Goal: Task Accomplishment & Management: Manage account settings

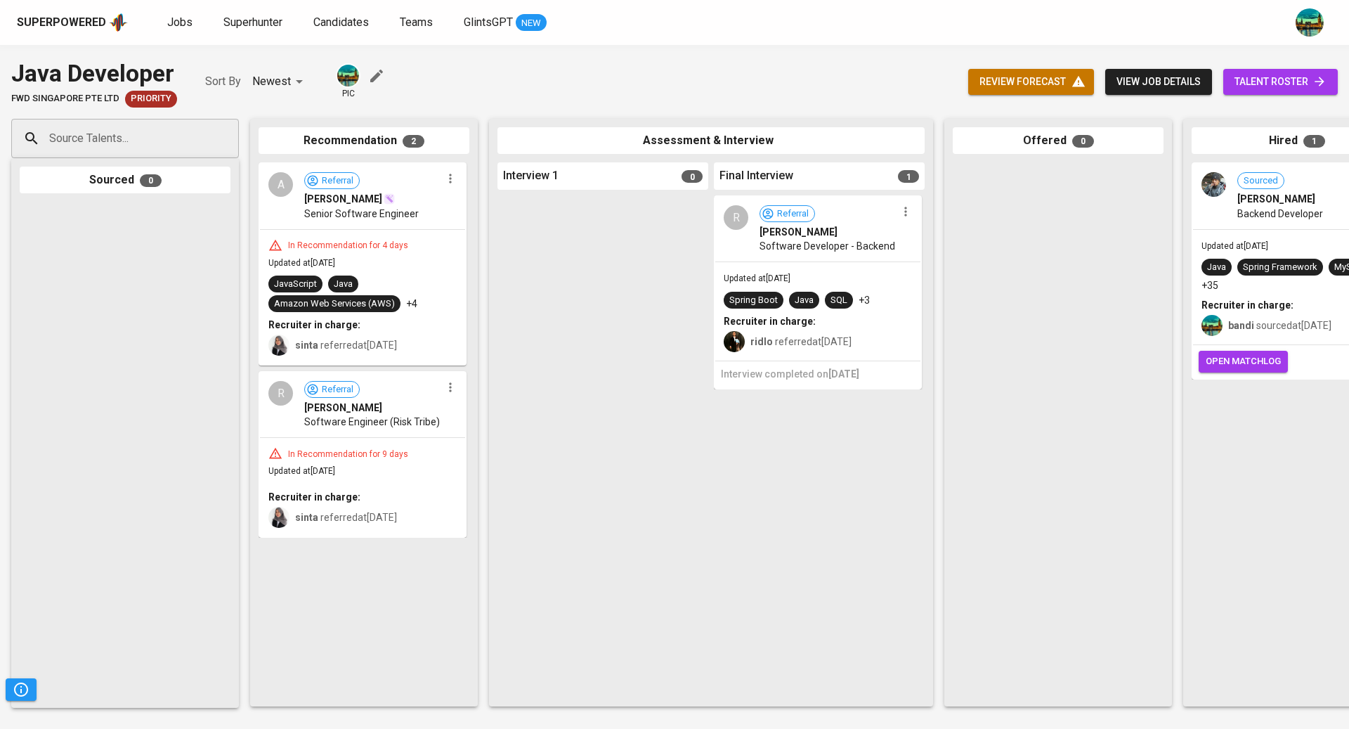
scroll to position [0, 324]
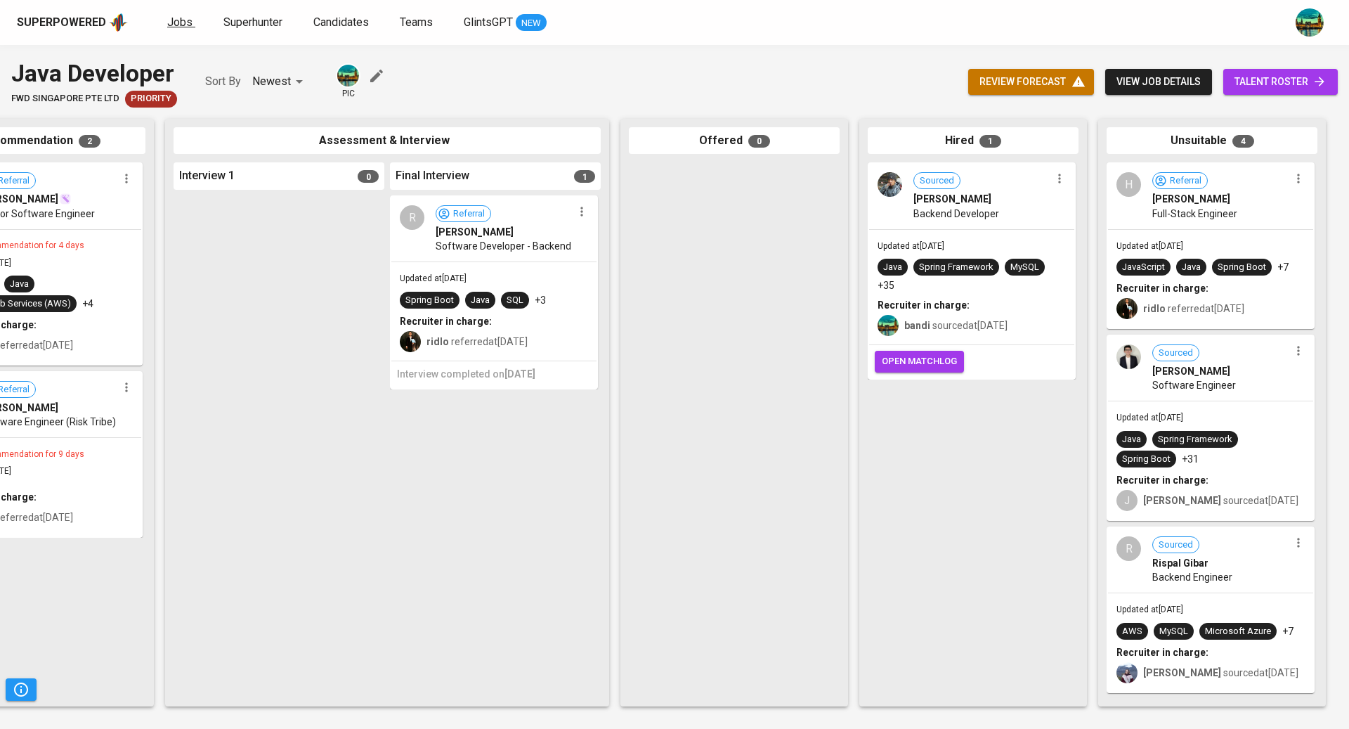
click at [181, 25] on span "Jobs" at bounding box center [179, 21] width 25 height 13
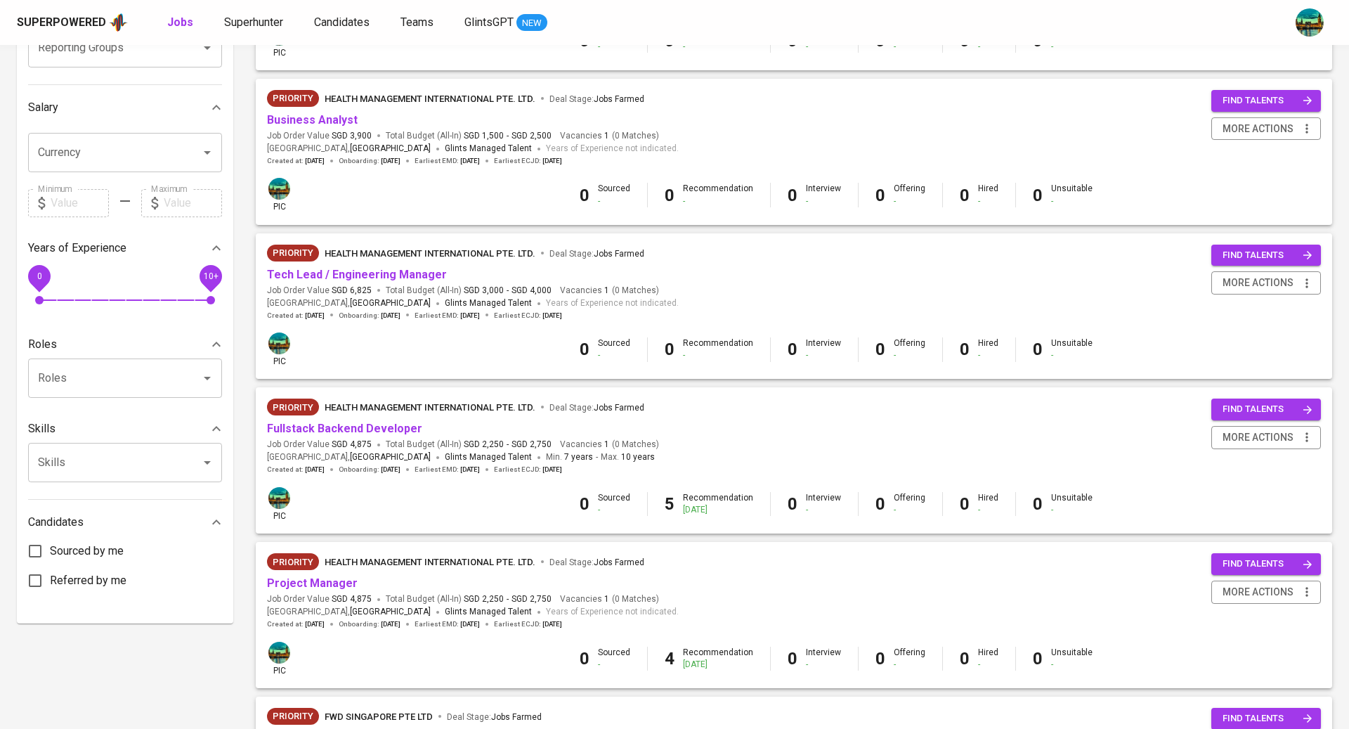
scroll to position [647, 0]
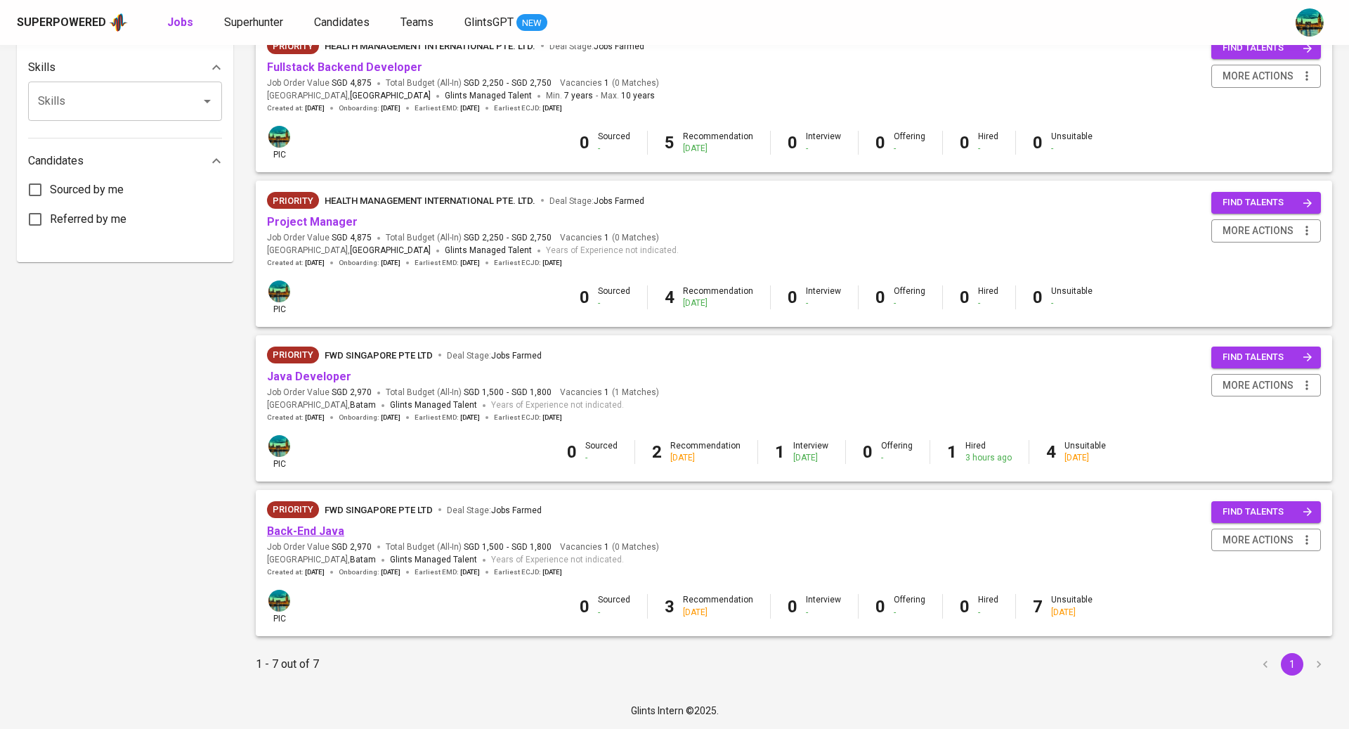
click at [304, 530] on link "Back-End Java" at bounding box center [305, 530] width 77 height 13
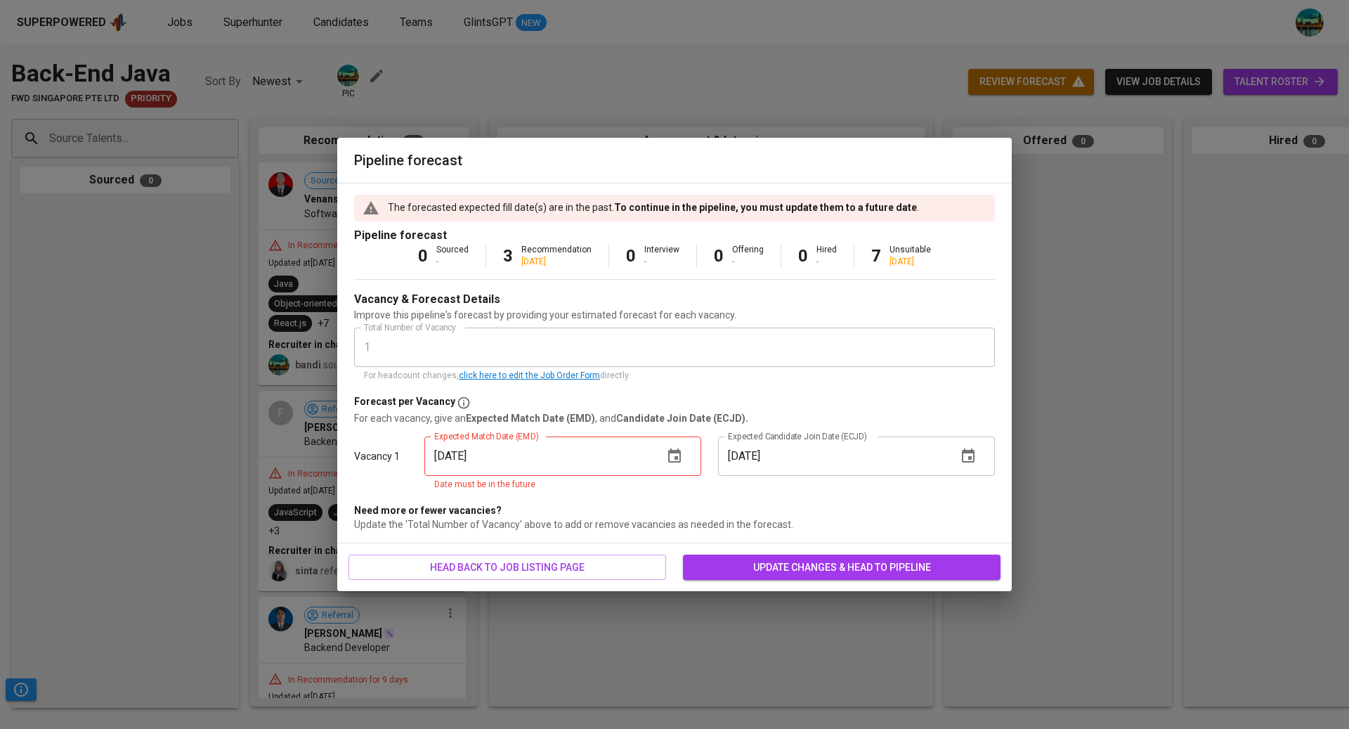
click at [674, 457] on icon "button" at bounding box center [674, 456] width 17 height 17
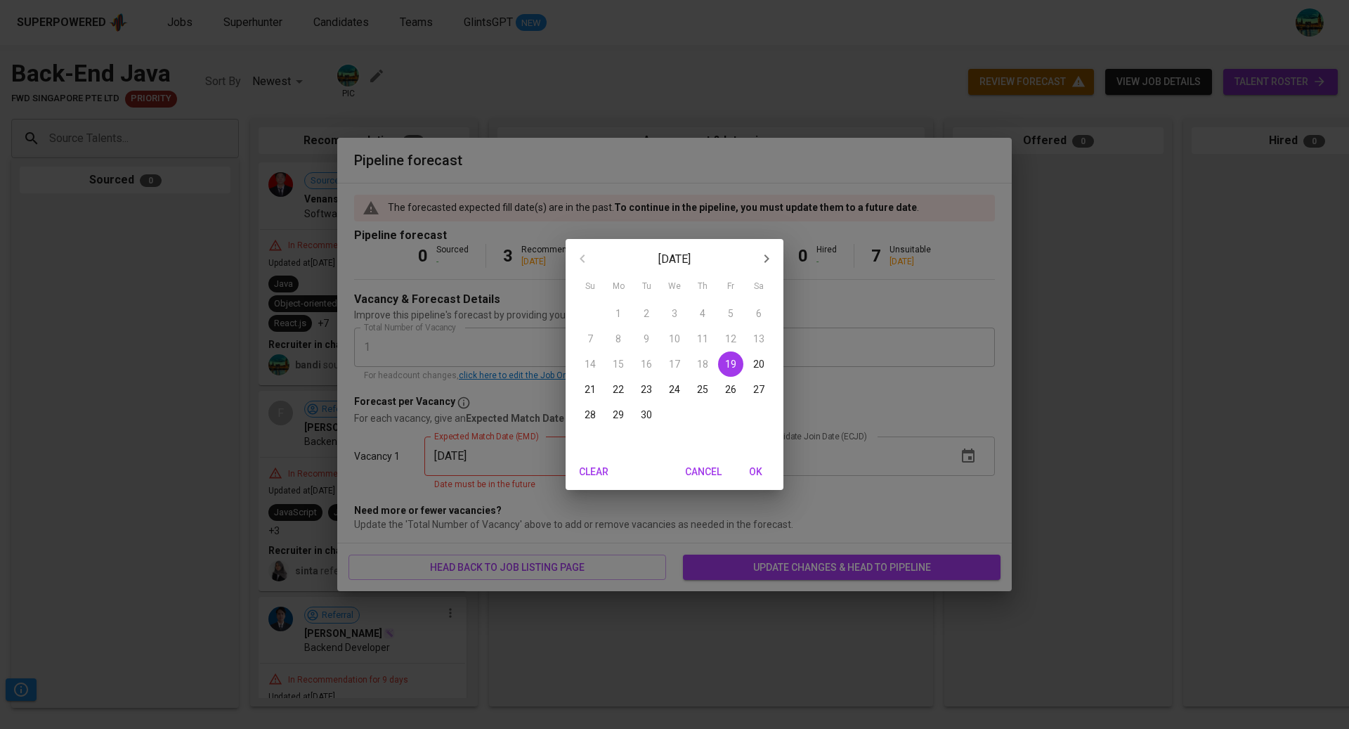
click at [588, 413] on p "28" at bounding box center [590, 415] width 11 height 14
type input "[DATE]"
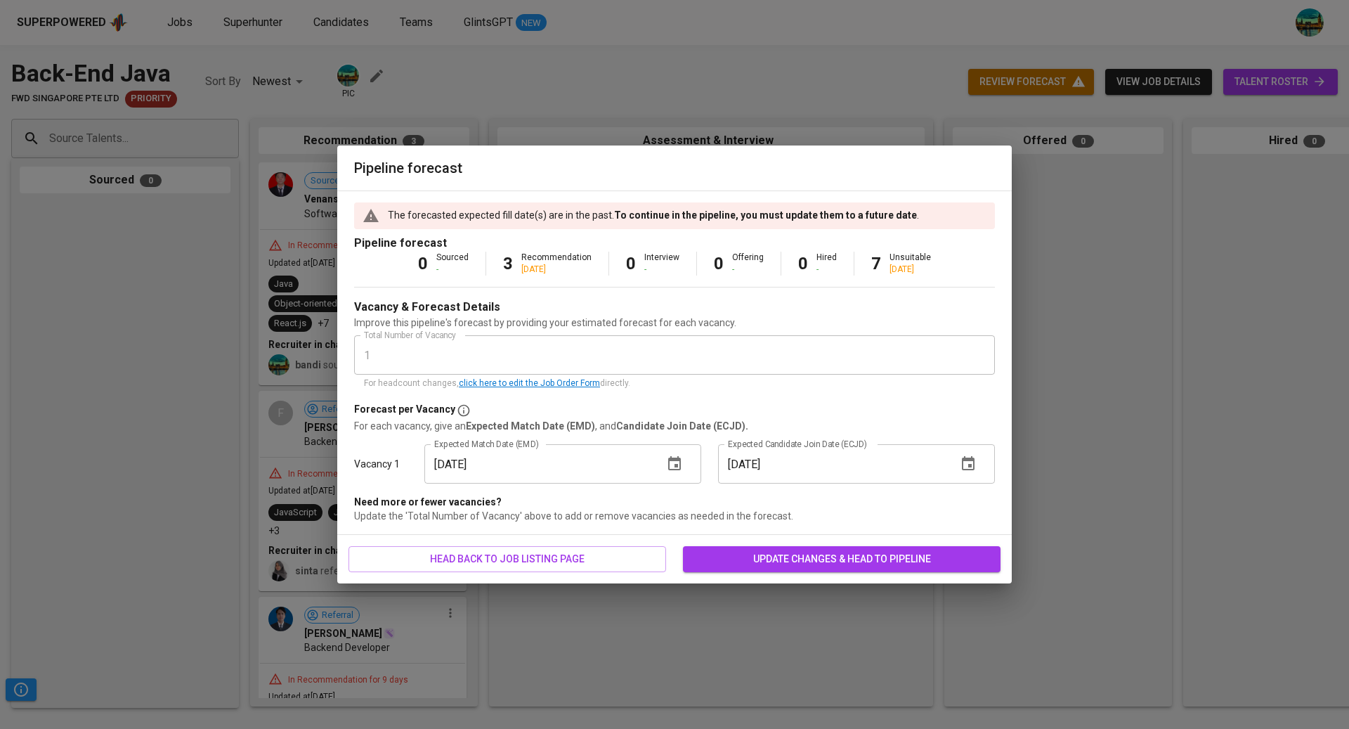
click at [758, 564] on span "update changes & head to pipeline" at bounding box center [841, 559] width 295 height 18
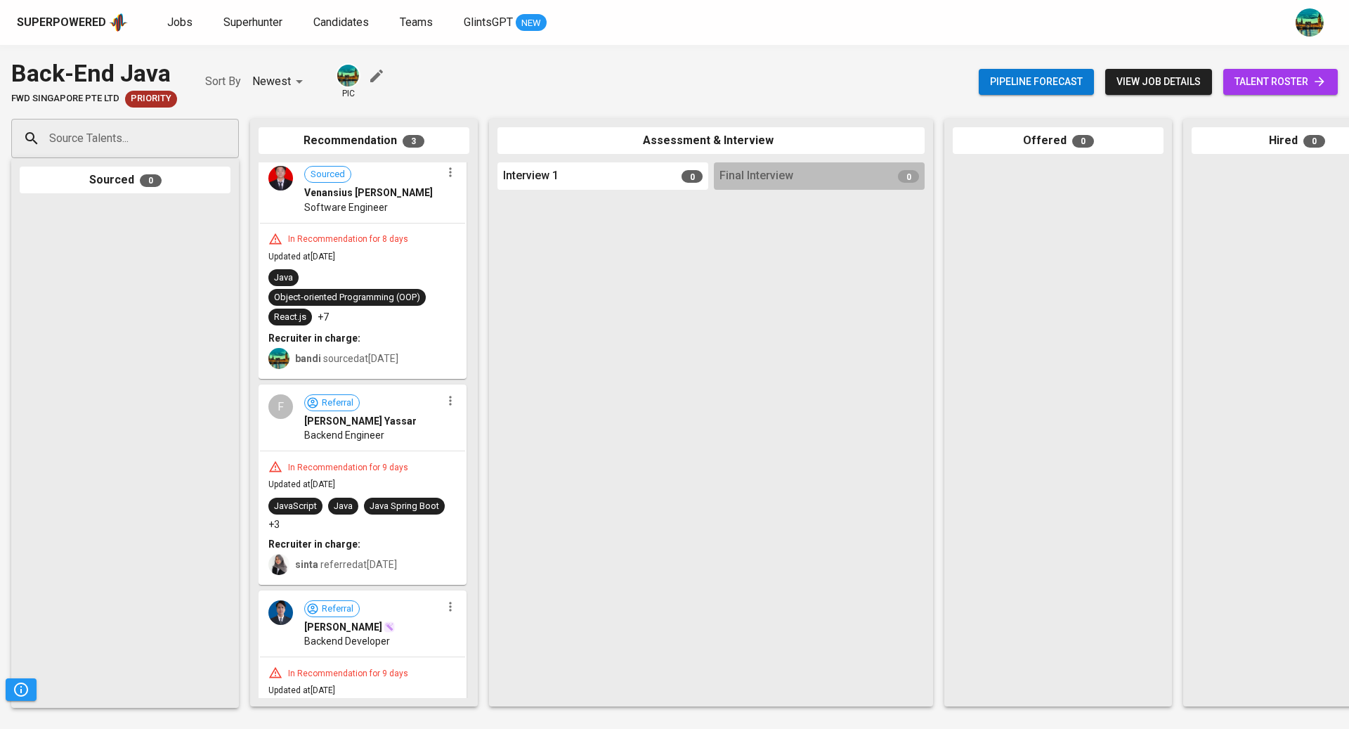
scroll to position [7, 0]
click at [355, 235] on div "In Recommendation for 8 days" at bounding box center [348, 239] width 131 height 12
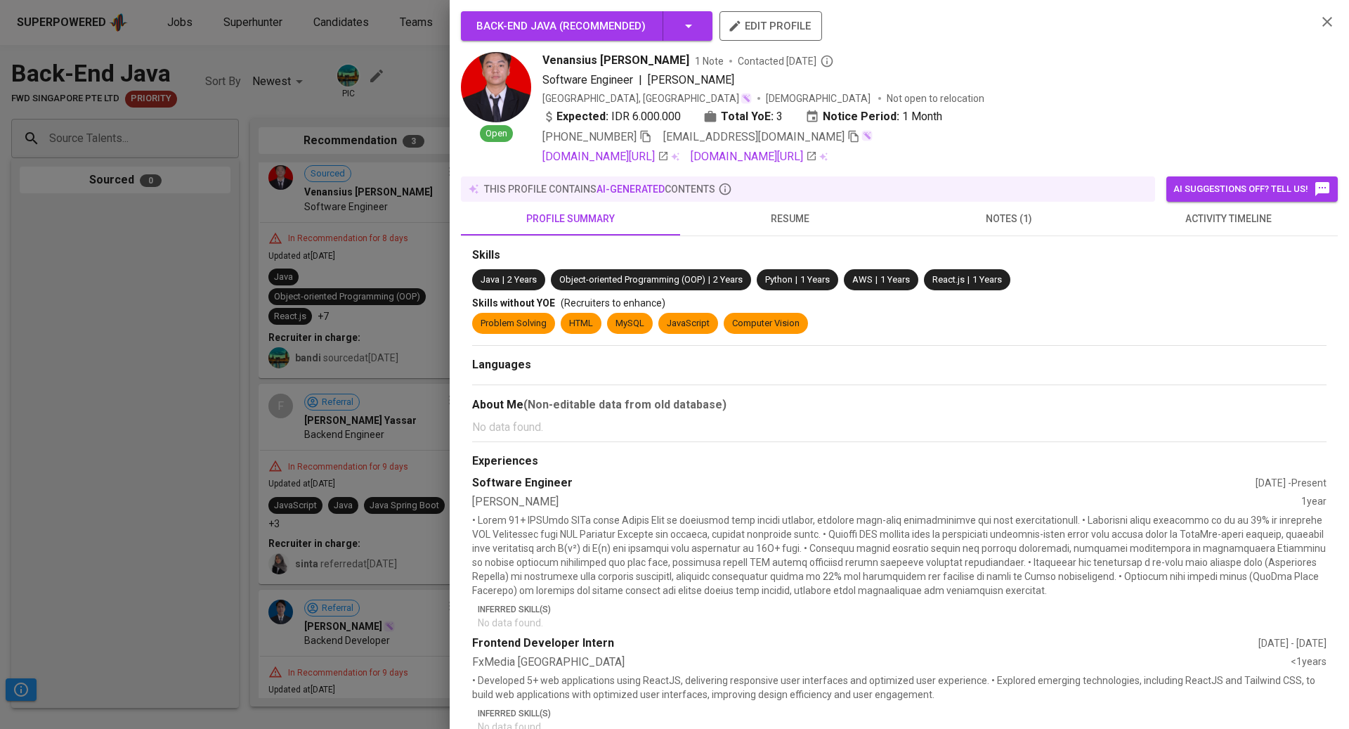
click at [650, 138] on icon "button" at bounding box center [646, 136] width 13 height 13
click at [230, 216] on div at bounding box center [674, 364] width 1349 height 729
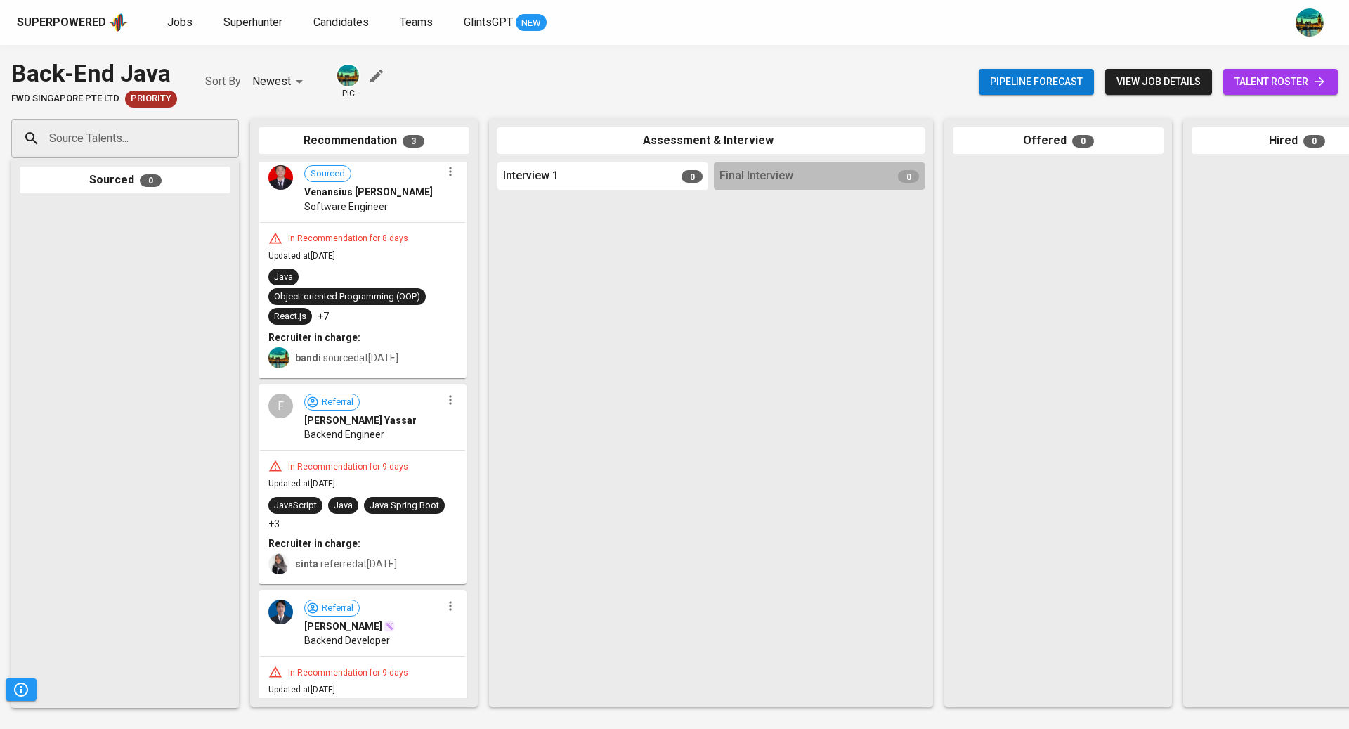
click at [176, 20] on span "Jobs" at bounding box center [179, 21] width 25 height 13
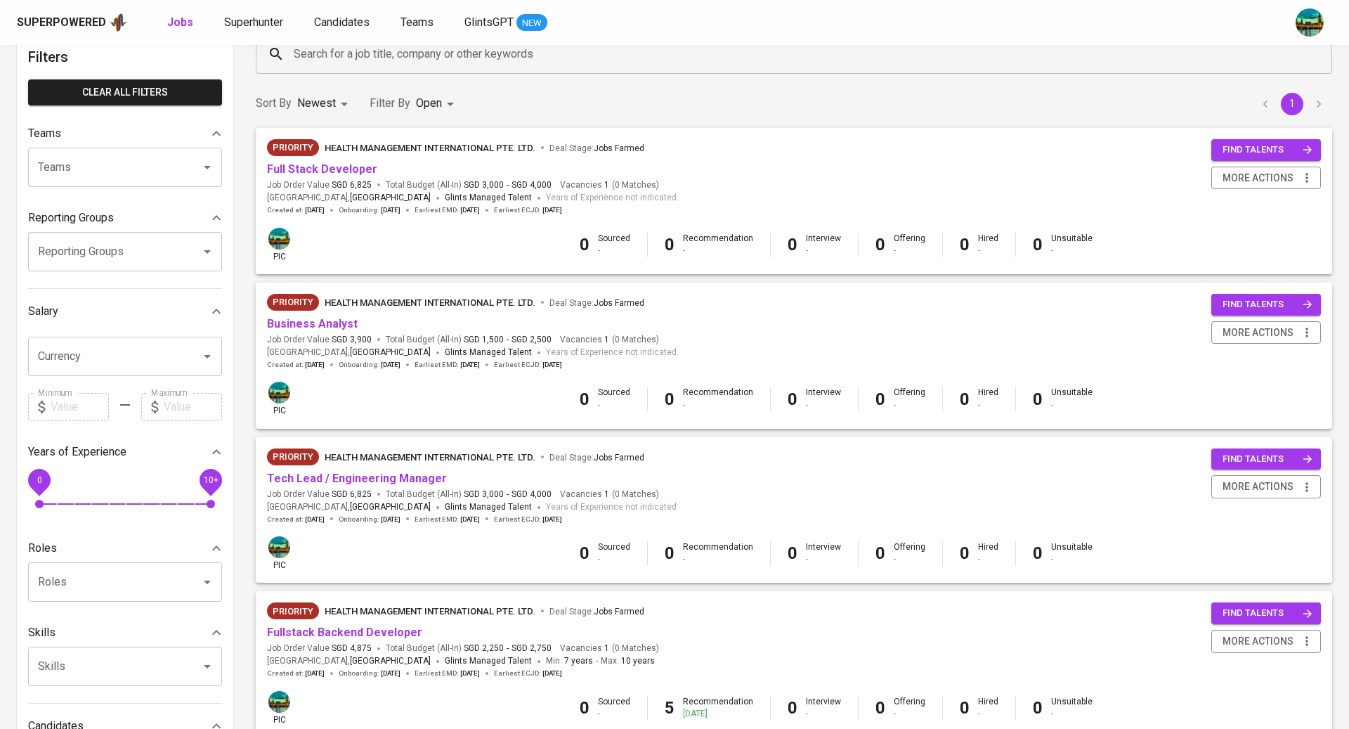
scroll to position [86, 0]
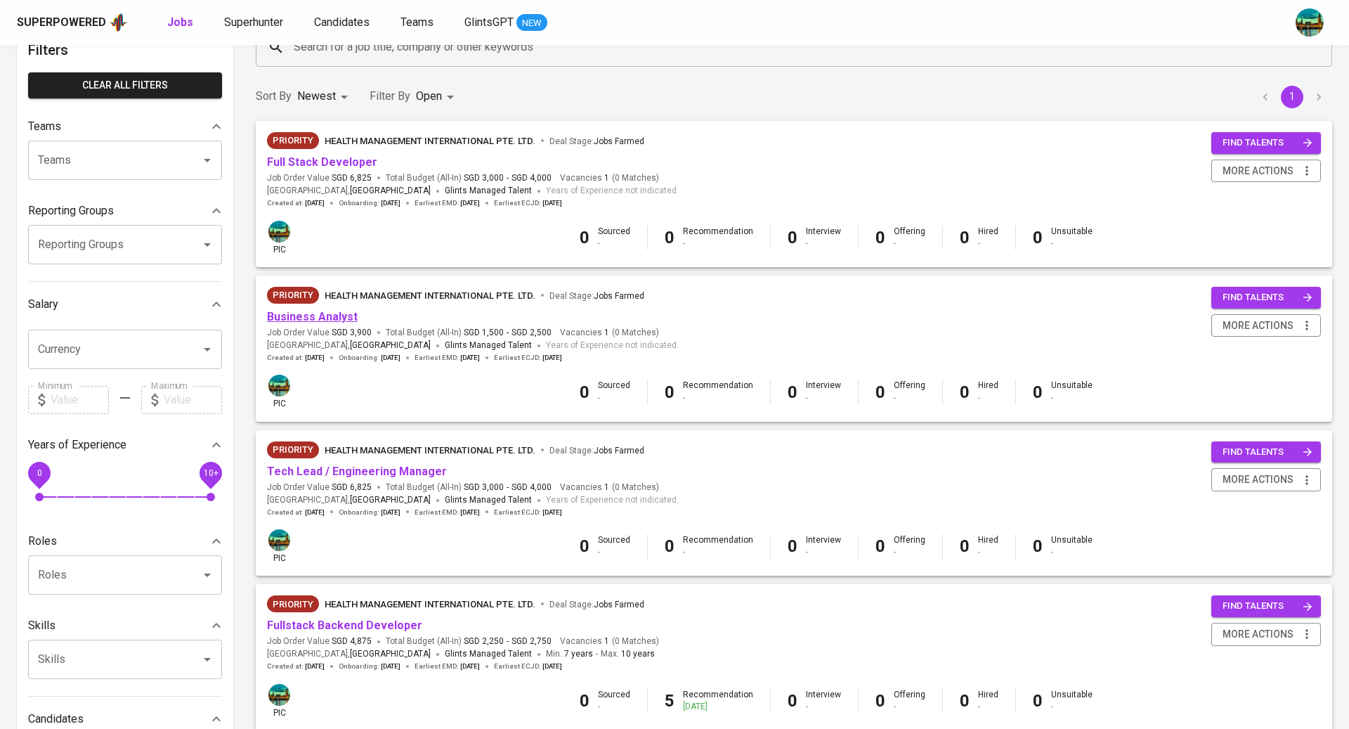
click at [312, 320] on link "Business Analyst" at bounding box center [312, 316] width 91 height 13
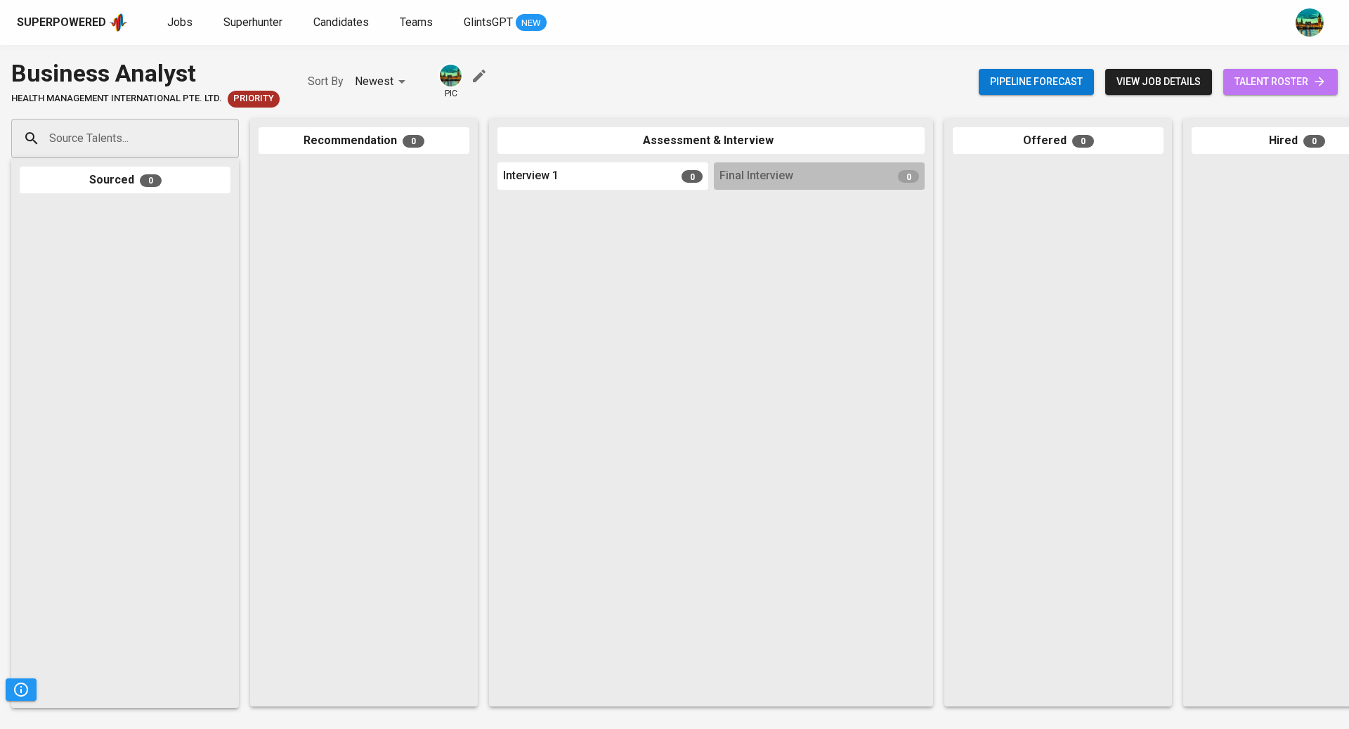
click at [1285, 86] on span "talent roster" at bounding box center [1281, 82] width 92 height 18
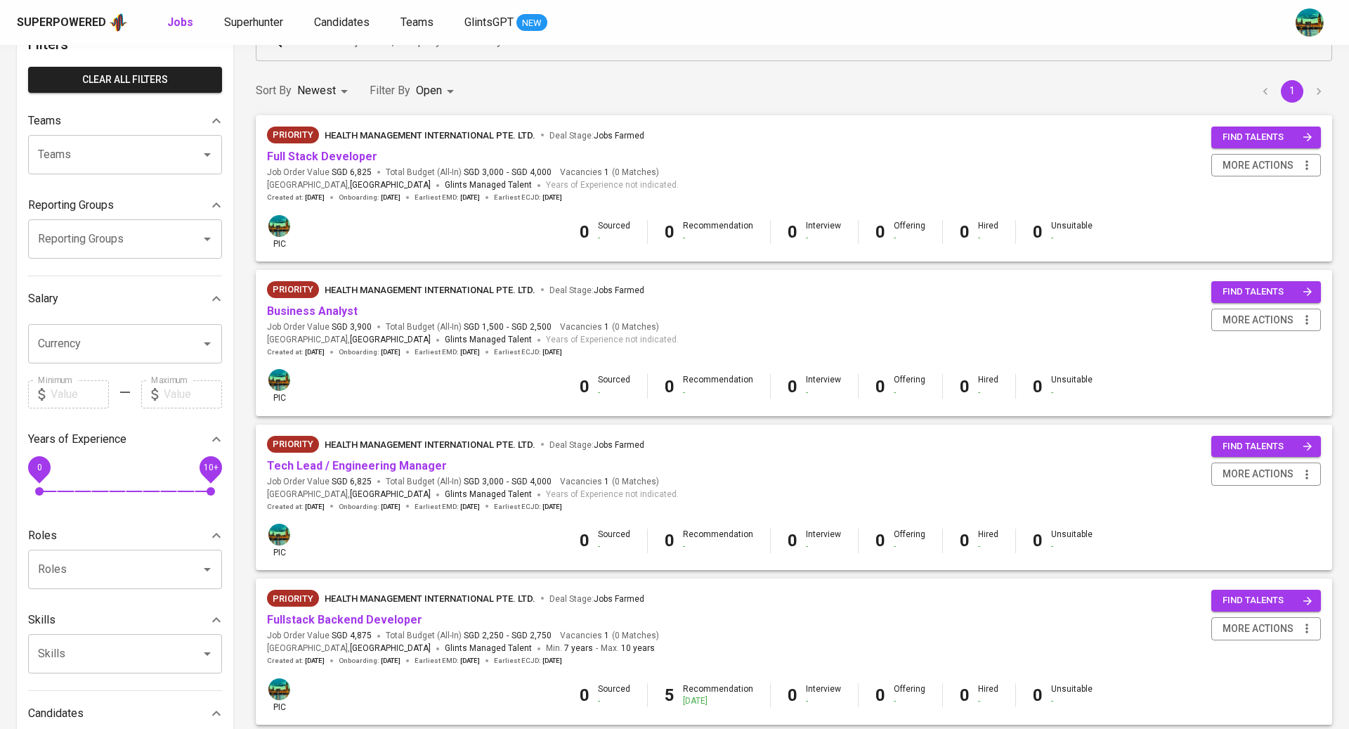
scroll to position [94, 0]
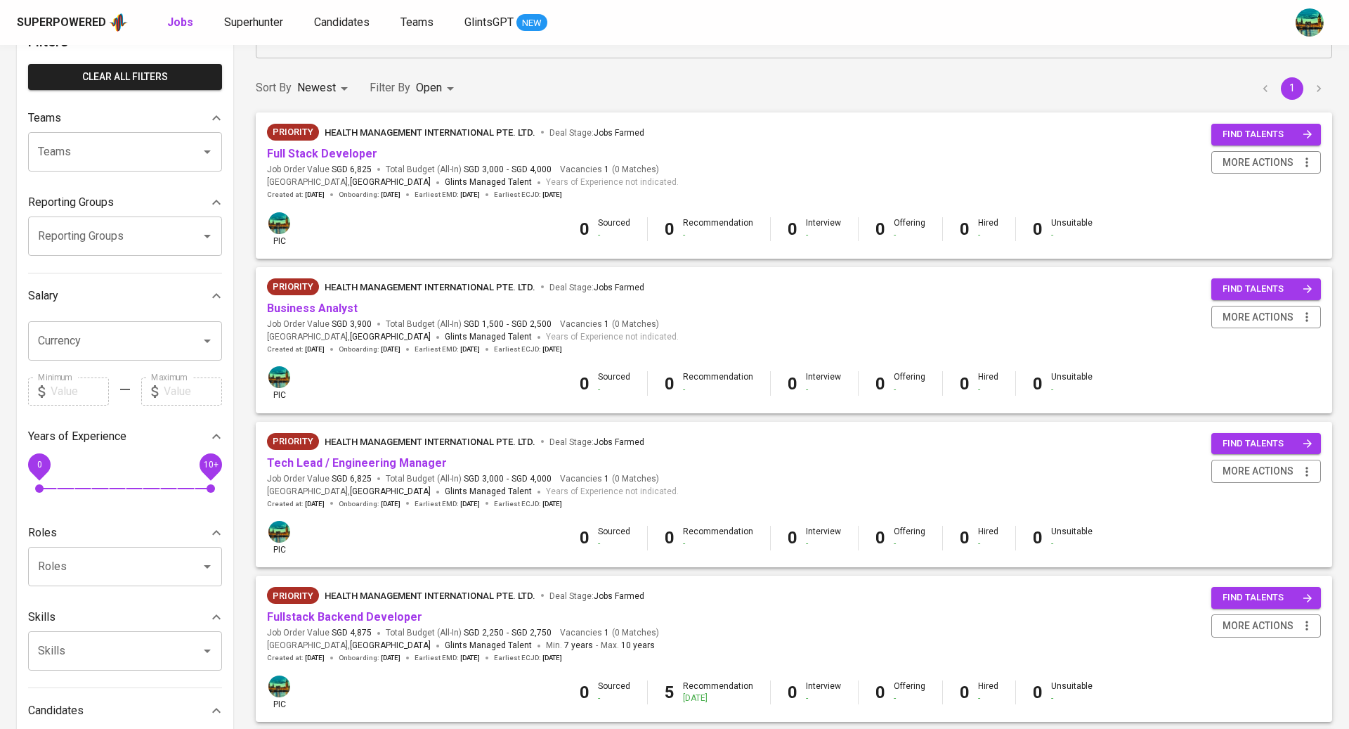
click at [1266, 129] on span "find talents" at bounding box center [1268, 134] width 90 height 16
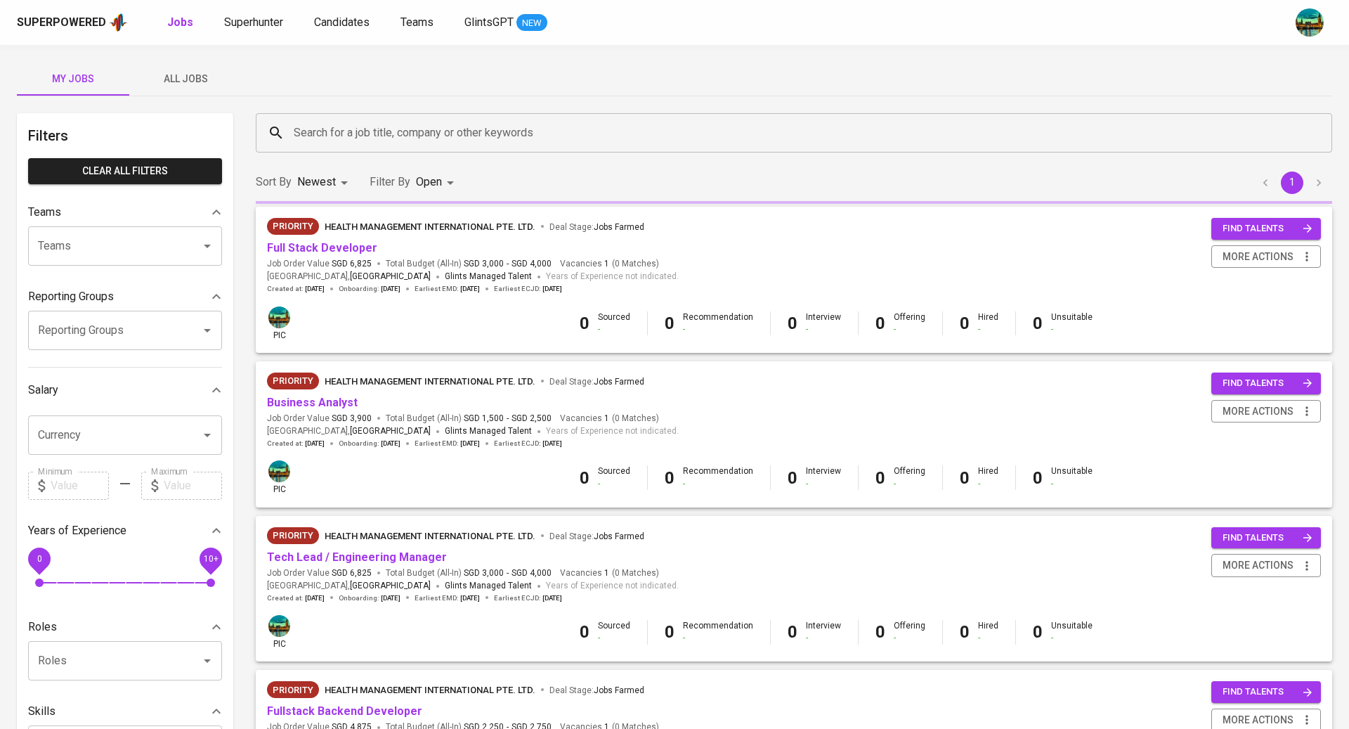
scroll to position [94, 0]
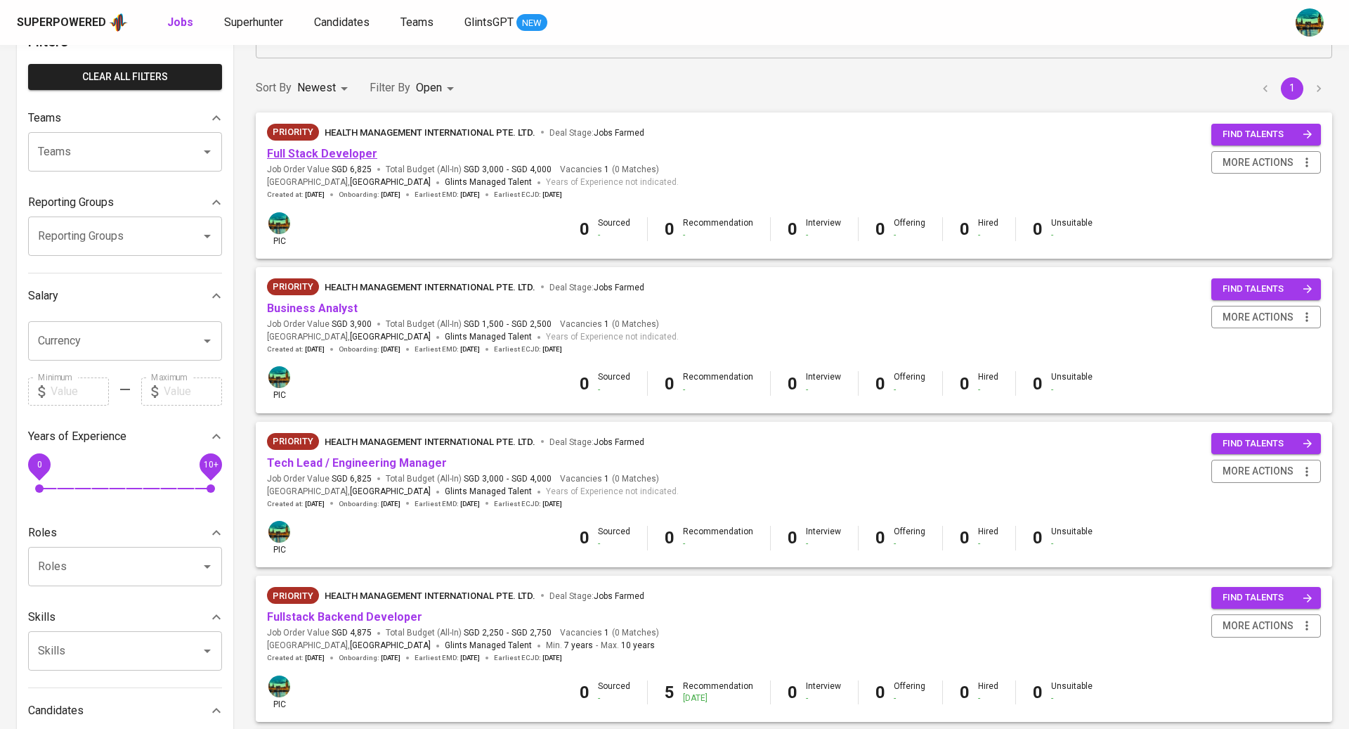
click at [347, 158] on link "Full Stack Developer" at bounding box center [322, 153] width 110 height 13
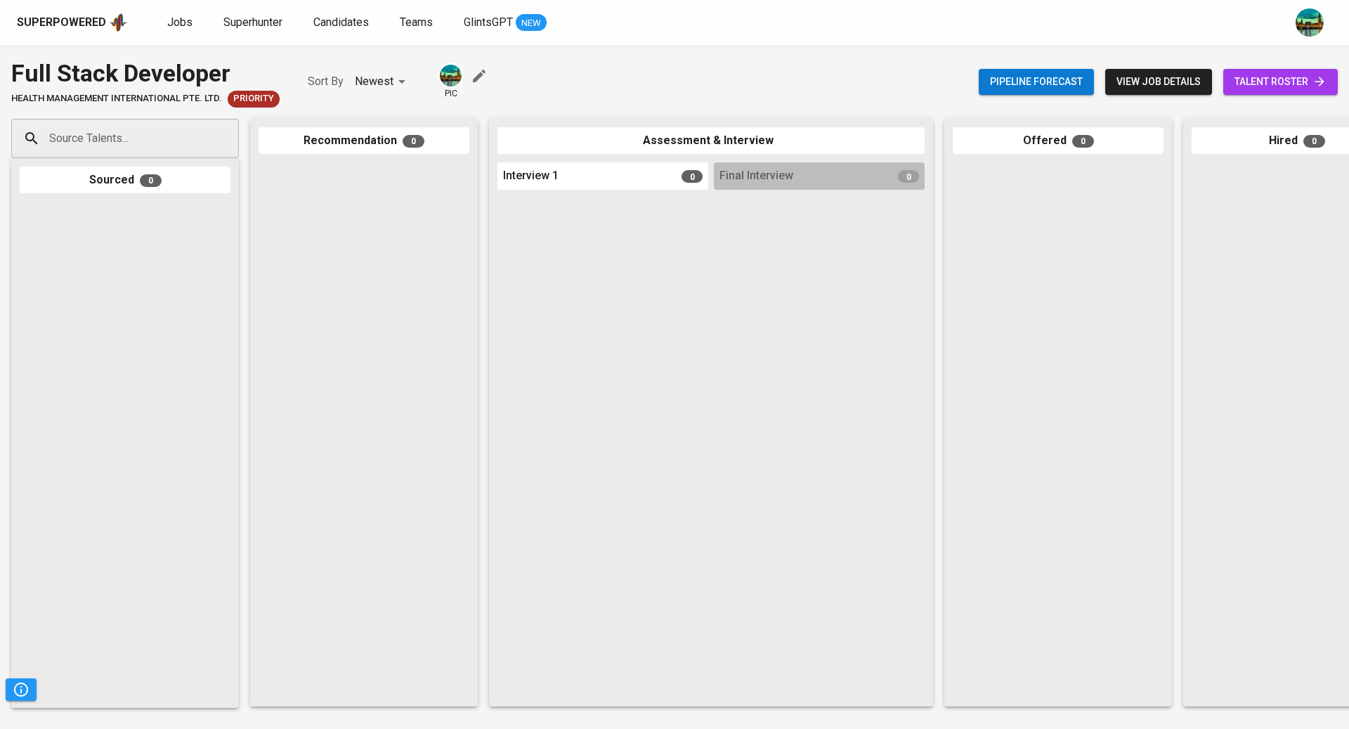
click at [1287, 85] on span "talent roster" at bounding box center [1281, 82] width 92 height 18
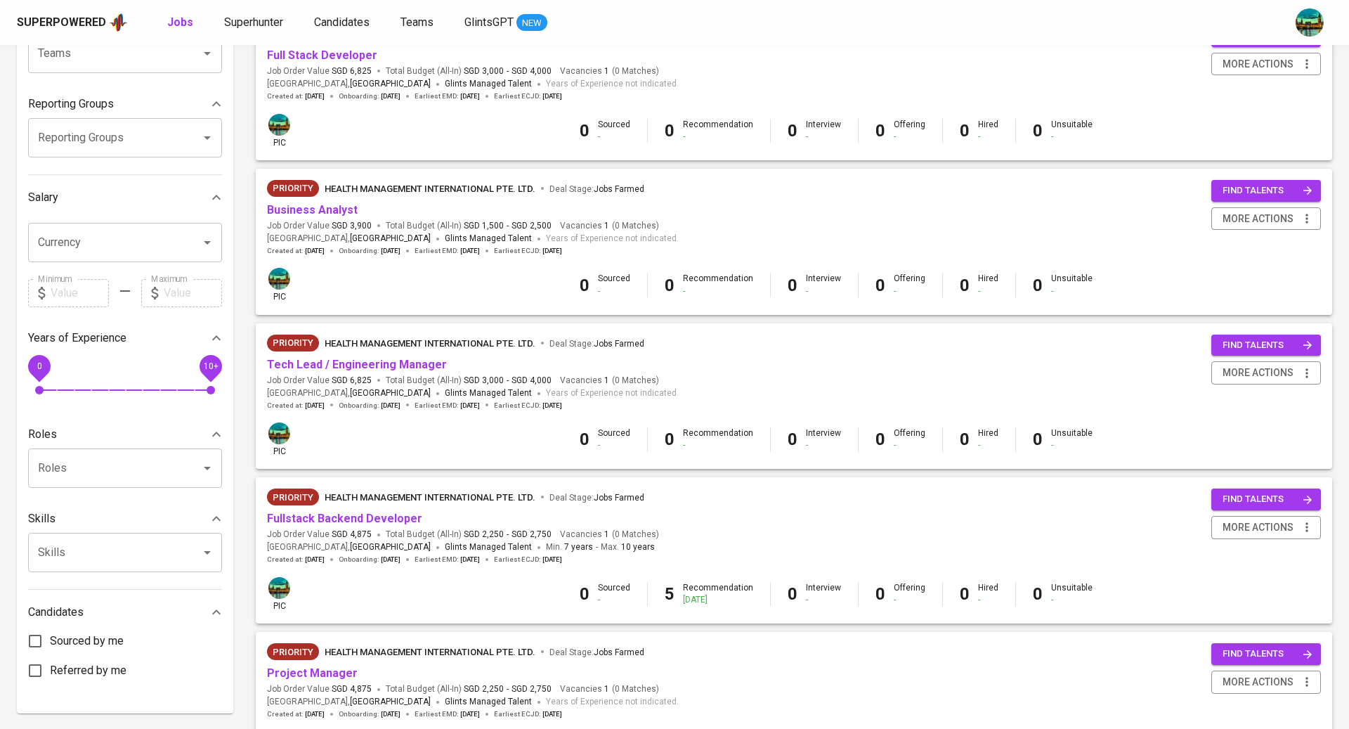
scroll to position [223, 0]
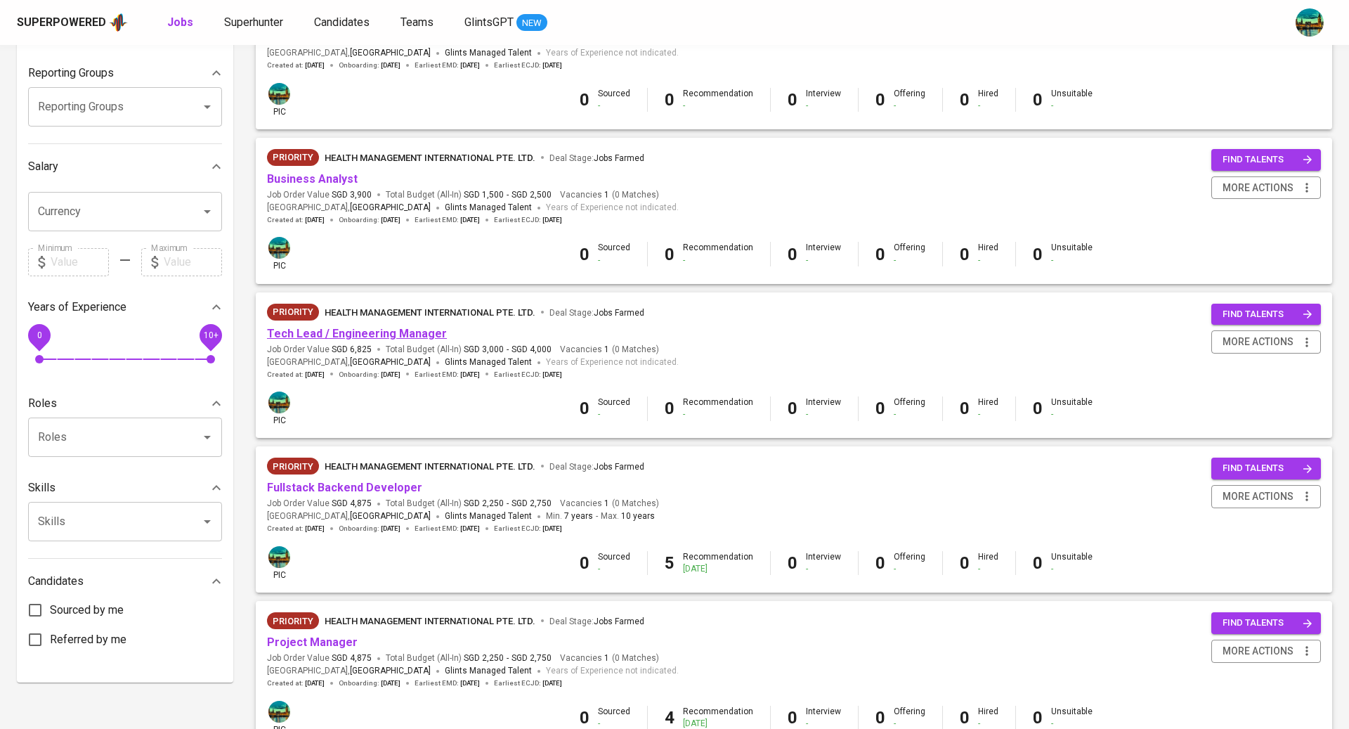
click at [379, 328] on link "Tech Lead / Engineering Manager" at bounding box center [357, 333] width 180 height 13
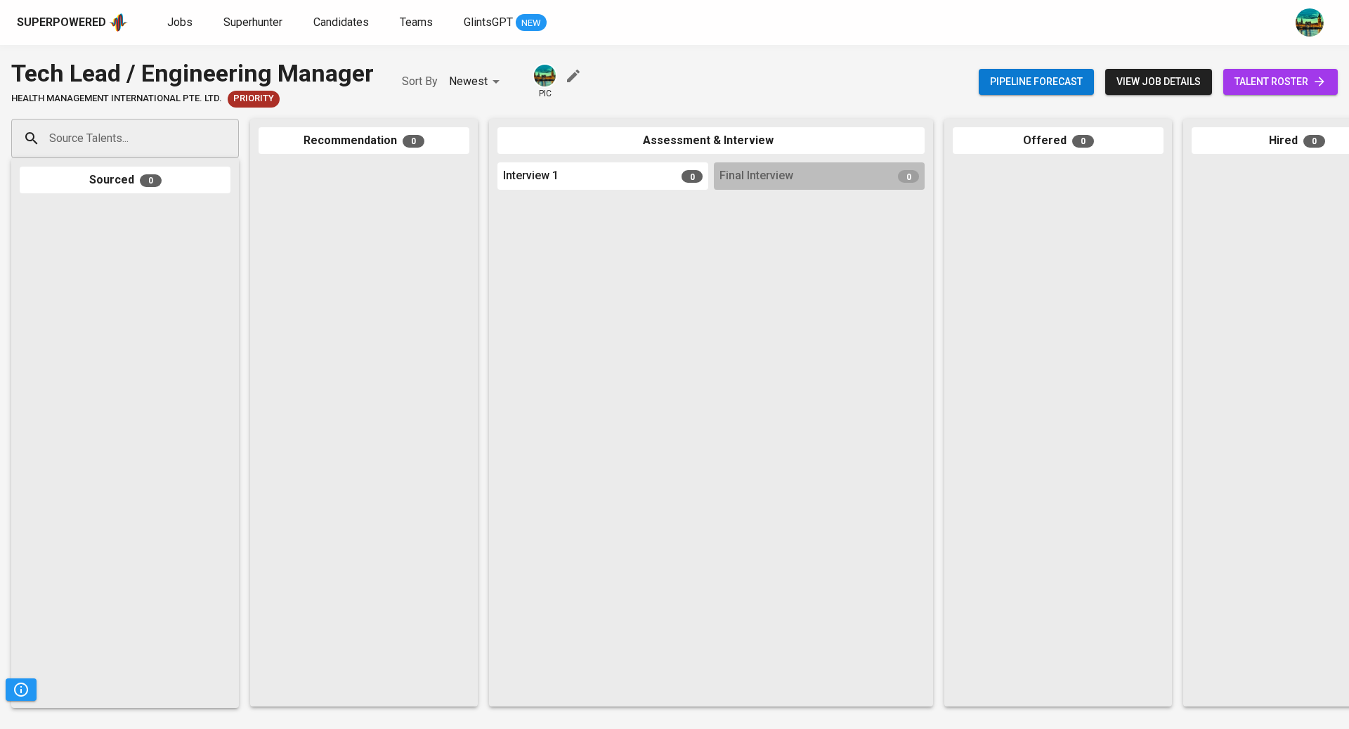
click at [1247, 79] on span "talent roster" at bounding box center [1281, 82] width 92 height 18
